Goal: Check status: Check status

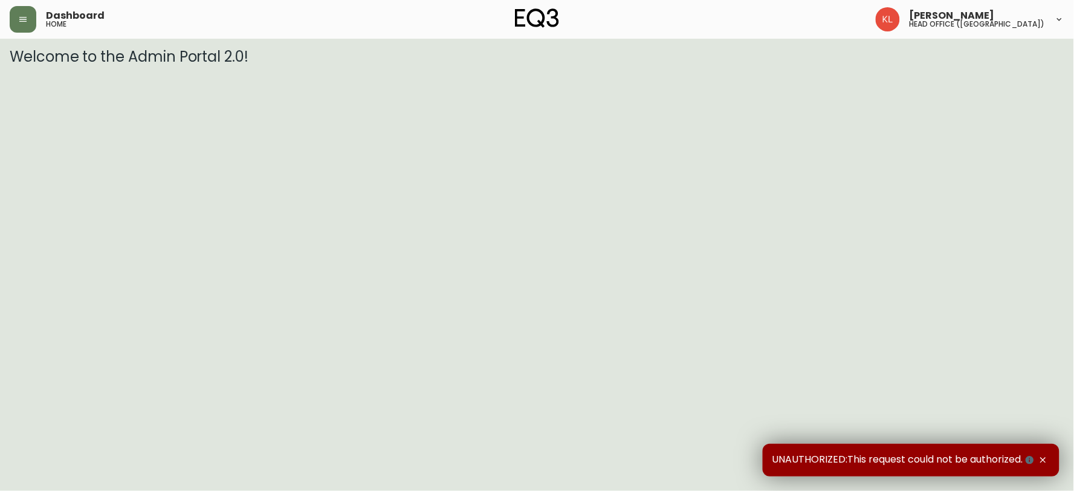
click at [346, 65] on html "Dashboard home [PERSON_NAME] head office ([GEOGRAPHIC_DATA]) Welcome to the Adm…" at bounding box center [537, 32] width 1074 height 65
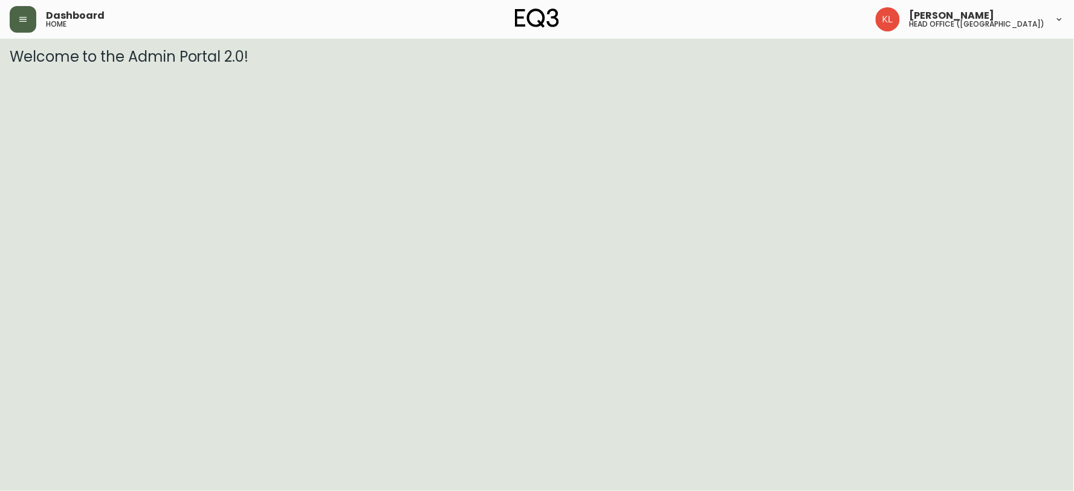
click at [21, 27] on button "button" at bounding box center [23, 19] width 27 height 27
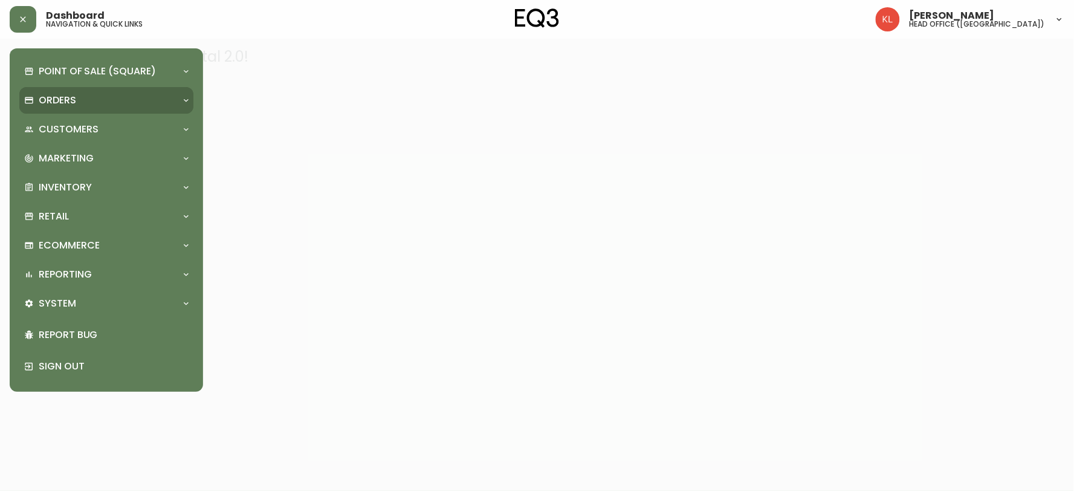
click at [65, 106] on p "Orders" at bounding box center [57, 100] width 37 height 13
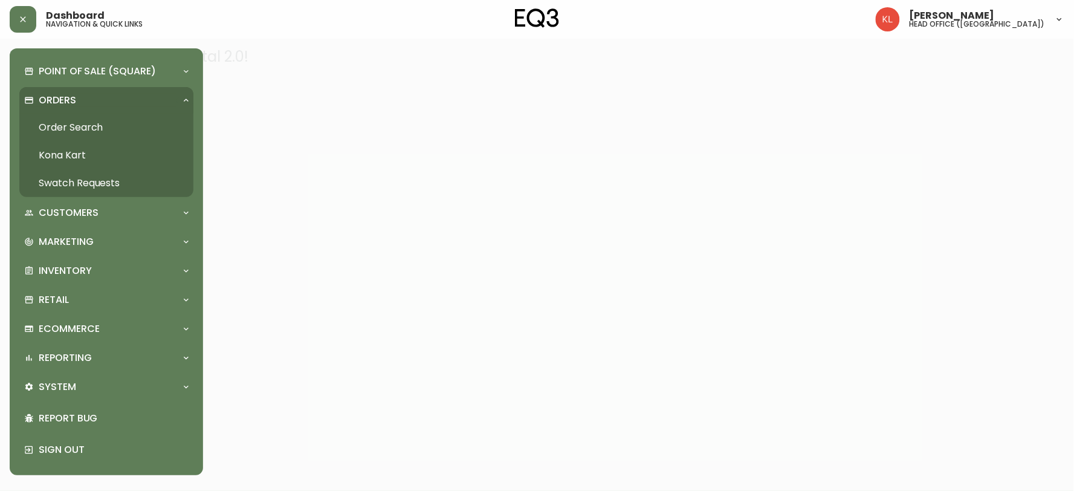
click at [76, 123] on link "Order Search" at bounding box center [106, 128] width 174 height 28
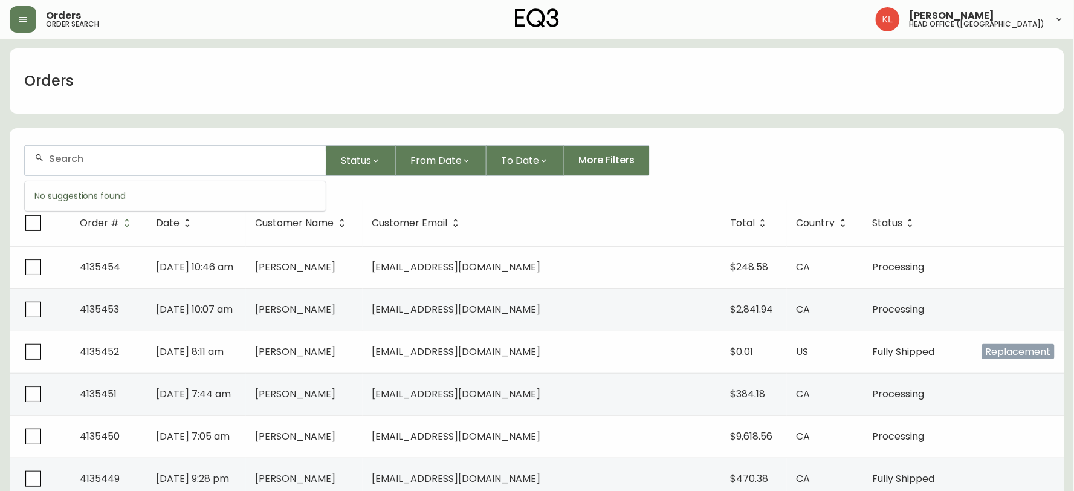
click at [128, 161] on input "text" at bounding box center [182, 158] width 267 height 11
paste input "[EMAIL_ADDRESS][DOMAIN_NAME]"
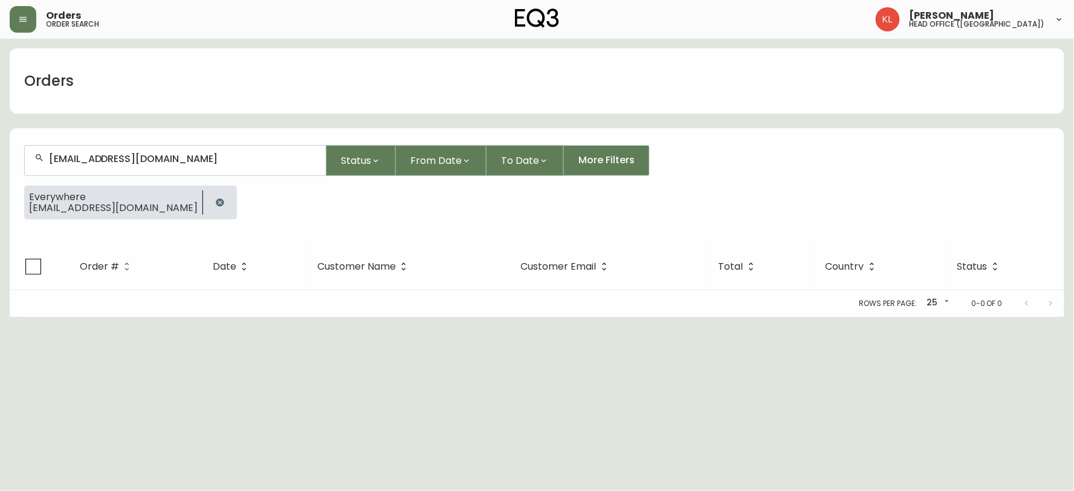
type input "[EMAIL_ADDRESS][DOMAIN_NAME]"
